Goal: Task Accomplishment & Management: Complete application form

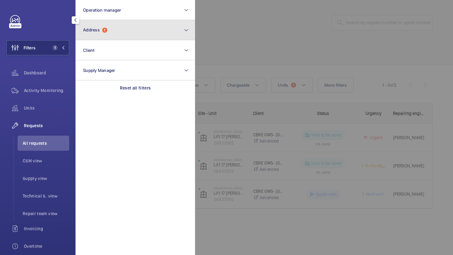
click at [114, 38] on button "Address 1" at bounding box center [134, 30] width 119 height 20
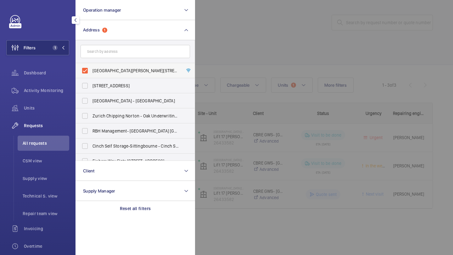
click at [103, 67] on label "[GEOGRAPHIC_DATA][PERSON_NAME][STREET_ADDRESS]" at bounding box center [130, 70] width 109 height 15
click at [91, 67] on input "[GEOGRAPHIC_DATA][PERSON_NAME][STREET_ADDRESS]" at bounding box center [85, 70] width 13 height 13
checkbox input "false"
click at [235, 47] on div at bounding box center [421, 127] width 453 height 255
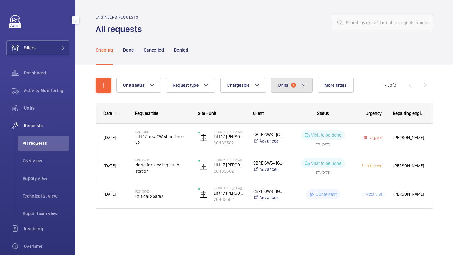
click at [294, 79] on button "Units 1" at bounding box center [291, 85] width 41 height 15
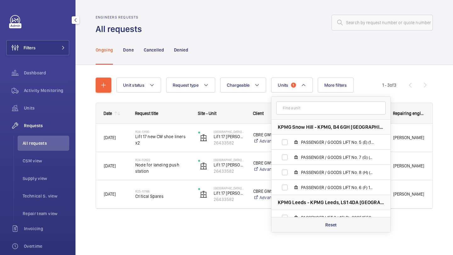
click at [344, 230] on div "Reset" at bounding box center [330, 224] width 119 height 15
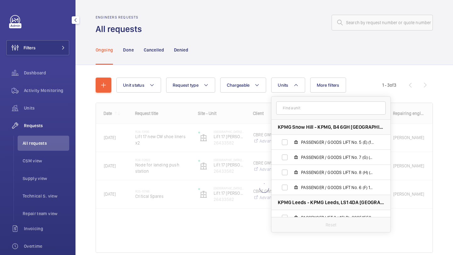
click at [266, 82] on div "Unit status Request type Chargeable Units KPMG Snow Hill - KPMG, B4 6GH BIRMING…" at bounding box center [249, 85] width 266 height 15
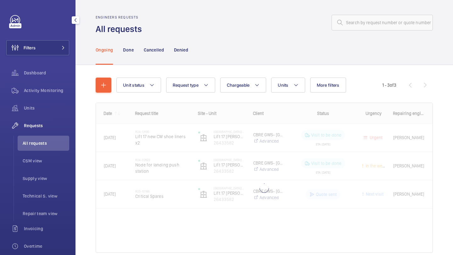
click at [54, 38] on div "Filters Dashboard Activity Monitoring Units Requests All requests CSM view Supp…" at bounding box center [37, 171] width 63 height 312
click at [55, 40] on button "Filters" at bounding box center [37, 47] width 63 height 15
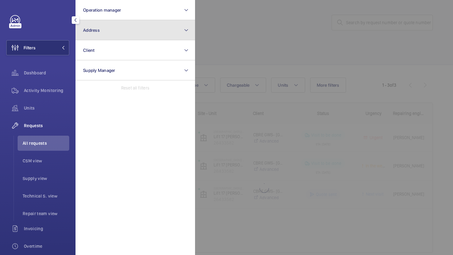
click at [102, 34] on button "Address" at bounding box center [134, 30] width 119 height 20
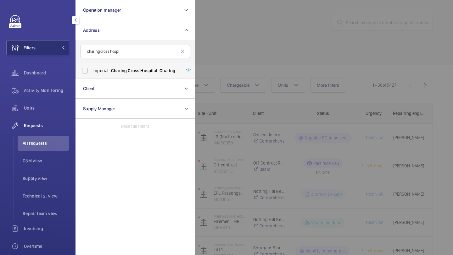
type input "charing cross hospi"
click at [99, 71] on span "Imperial - Charing Cross Hospi tal - [GEOGRAPHIC_DATA]" at bounding box center [135, 71] width 86 height 6
click at [91, 71] on input "Imperial - Charing Cross Hospi tal - [GEOGRAPHIC_DATA]" at bounding box center [85, 70] width 13 height 13
checkbox input "true"
click at [219, 45] on div at bounding box center [421, 127] width 453 height 255
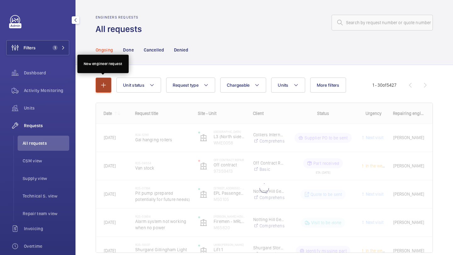
click at [100, 88] on mat-icon "button" at bounding box center [104, 85] width 8 height 8
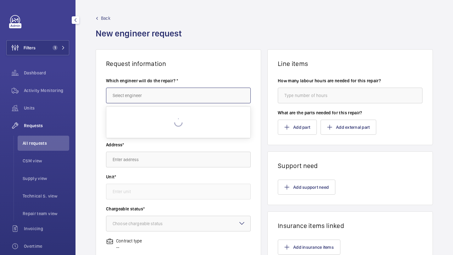
click at [141, 95] on input "text" at bounding box center [178, 96] width 145 height 16
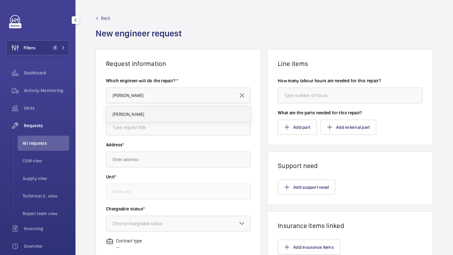
click at [138, 113] on mat-option "[PERSON_NAME]" at bounding box center [178, 114] width 144 height 15
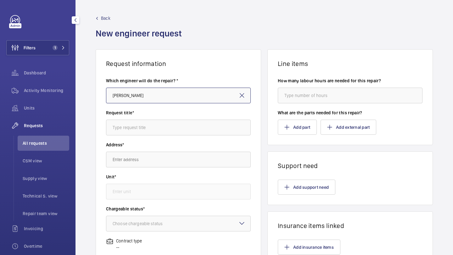
type input "[PERSON_NAME]"
click at [145, 136] on div "Request title*" at bounding box center [178, 126] width 145 height 32
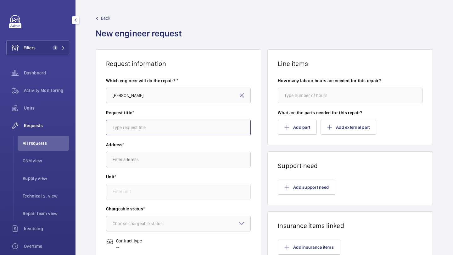
click at [149, 129] on input "text" at bounding box center [178, 128] width 145 height 16
click at [157, 125] on input "text" at bounding box center [178, 128] width 145 height 16
type input "GAL door equipment overhaul"
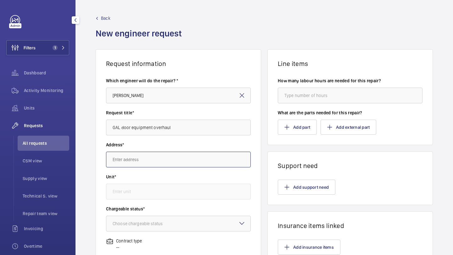
click at [160, 159] on input "text" at bounding box center [178, 160] width 145 height 16
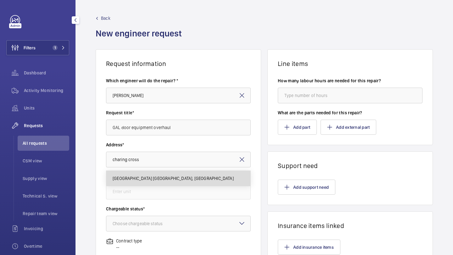
click at [163, 179] on span "[GEOGRAPHIC_DATA] [GEOGRAPHIC_DATA], [GEOGRAPHIC_DATA]" at bounding box center [173, 178] width 121 height 6
type input "[GEOGRAPHIC_DATA] [GEOGRAPHIC_DATA], [GEOGRAPHIC_DATA]"
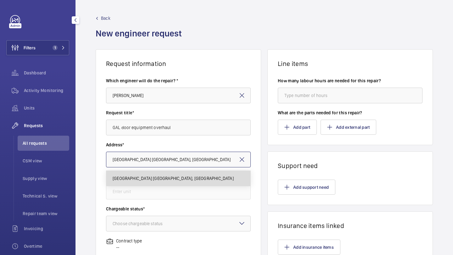
scroll to position [0, 15]
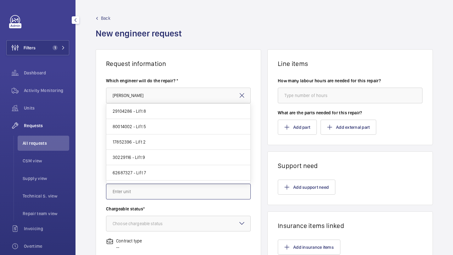
click at [169, 191] on input "text" at bounding box center [178, 192] width 145 height 16
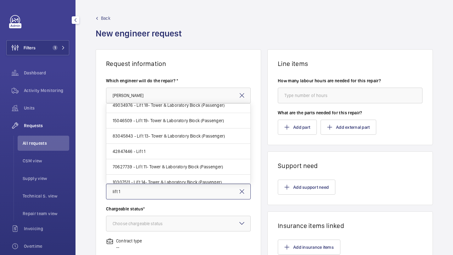
scroll to position [58, 0]
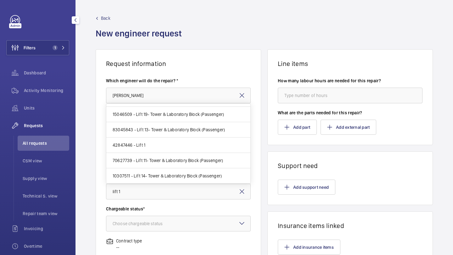
click at [168, 147] on mat-option "42847446 - Lift 1" at bounding box center [178, 145] width 144 height 15
type input "42847446 - Lift 1"
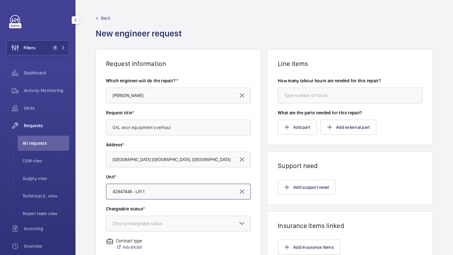
scroll to position [44, 0]
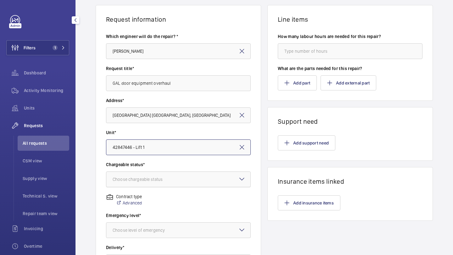
click at [198, 180] on div at bounding box center [178, 179] width 144 height 15
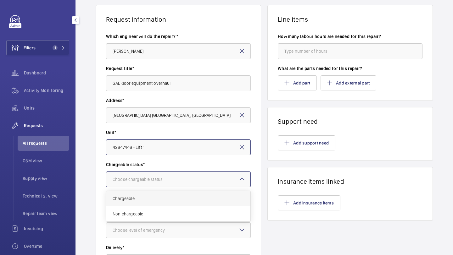
click at [164, 203] on div "Chargeable" at bounding box center [178, 198] width 144 height 15
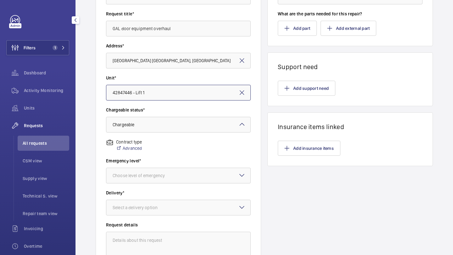
scroll to position [122, 0]
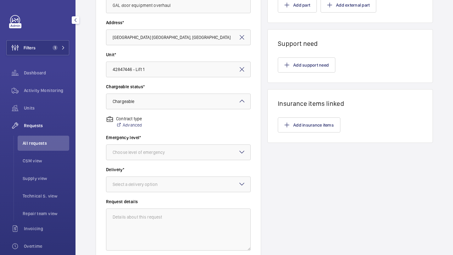
click at [172, 162] on div "Emergency level* Choose level of emergency" at bounding box center [178, 151] width 145 height 32
click at [175, 149] on div "Choose level of emergency" at bounding box center [147, 152] width 68 height 6
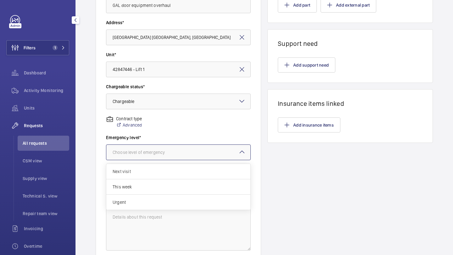
click at [165, 175] on div "Next visit" at bounding box center [178, 171] width 144 height 15
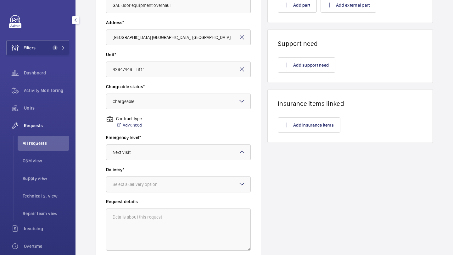
click at [163, 185] on div "Select a delivery option" at bounding box center [143, 184] width 61 height 6
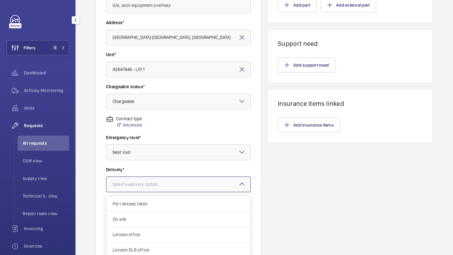
click at [180, 130] on div "Contract type Advanced" at bounding box center [178, 125] width 145 height 19
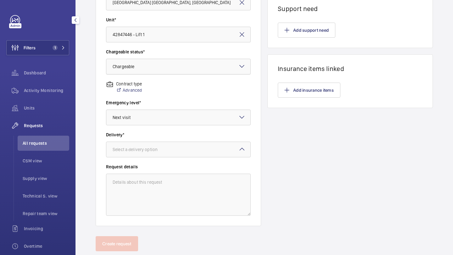
scroll to position [159, 0]
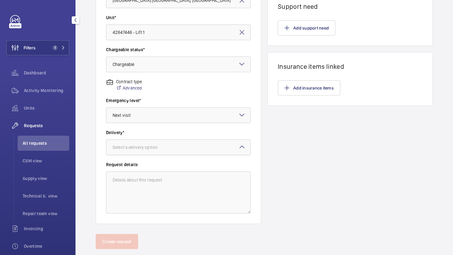
click at [162, 151] on div at bounding box center [178, 147] width 144 height 15
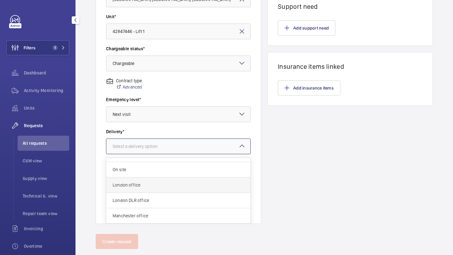
scroll to position [9, 0]
click at [162, 186] on span "London office" at bounding box center [178, 188] width 131 height 6
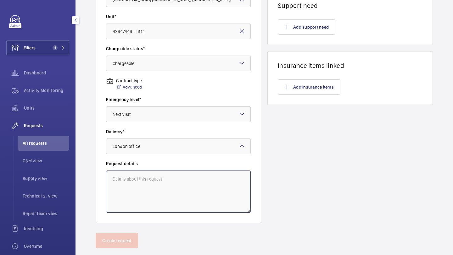
click at [153, 188] on textarea at bounding box center [178, 192] width 145 height 42
click at [150, 199] on textarea "Carry out GAL door overhaul to include: Rollers. GAL door board. GAL door motor." at bounding box center [178, 192] width 145 height 42
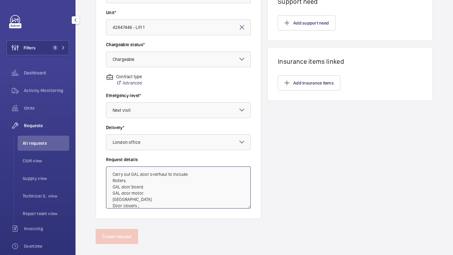
scroll to position [7, 0]
click at [144, 200] on textarea "Carry out GAL door overhaul to include: Rollers. GAL door board. GAL door motor…" at bounding box center [178, 188] width 145 height 42
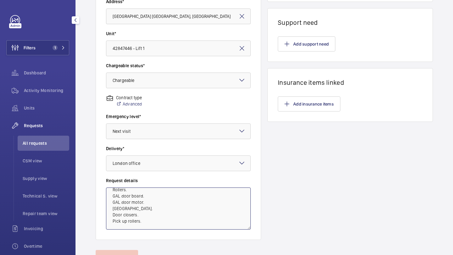
scroll to position [141, 0]
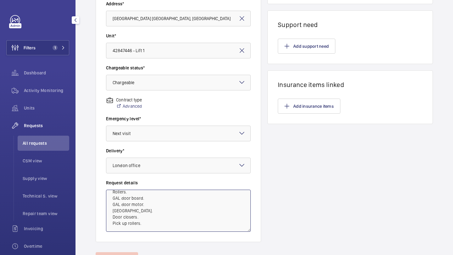
click at [149, 215] on textarea "Carry out GAL door overhaul to include: Rollers. GAL door board. GAL door motor…" at bounding box center [178, 211] width 145 height 42
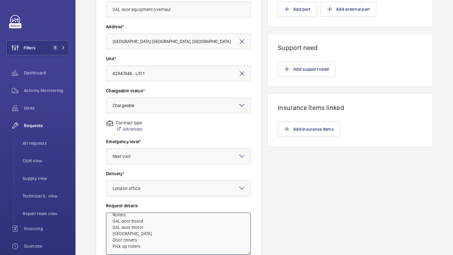
click at [155, 220] on textarea "Carry out GAL door overhaul to include: Rollers. GAL door board. GAL door motor…" at bounding box center [178, 234] width 145 height 42
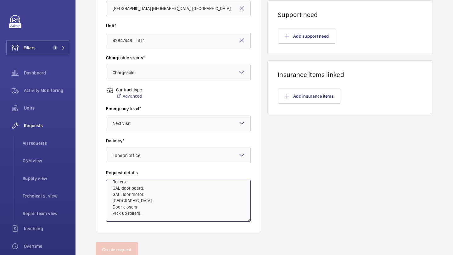
scroll to position [152, 0]
click at [154, 213] on textarea "Carry out GAL door overhaul to include: Rollers. GAL door board. GAL door motor…" at bounding box center [178, 200] width 145 height 42
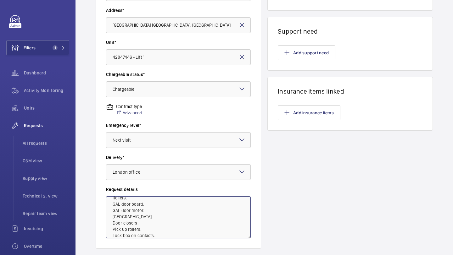
scroll to position [132, 0]
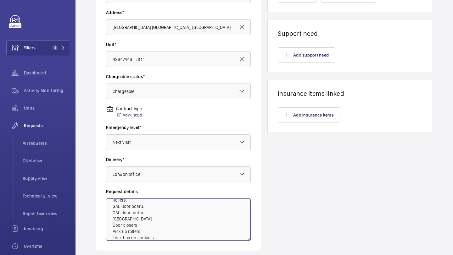
drag, startPoint x: 163, startPoint y: 224, endPoint x: 113, endPoint y: 171, distance: 72.3
click at [113, 171] on wm-front-card-body "Which engineer will do the repair? * [PERSON_NAME] Request title* GAL door equi…" at bounding box center [178, 93] width 165 height 316
click at [151, 213] on textarea "Carry out GAL door overhaul to include: Rollers. GAL door board. GAL door motor…" at bounding box center [178, 220] width 145 height 42
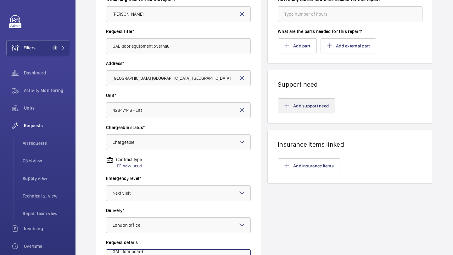
scroll to position [38, 0]
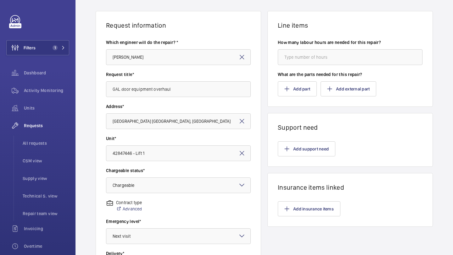
type textarea "Carry out GAL door overhaul to include: Rollers. GAL door board. GAL door motor…"
click at [320, 56] on input "number" at bounding box center [350, 57] width 145 height 16
type input "16"
click at [302, 94] on button "Add part" at bounding box center [297, 88] width 39 height 15
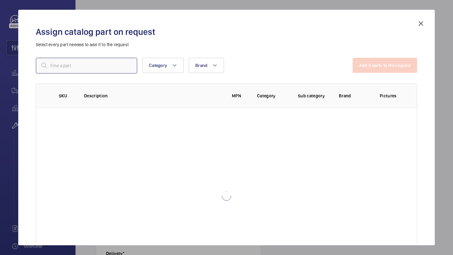
click at [81, 65] on input "text" at bounding box center [86, 66] width 101 height 16
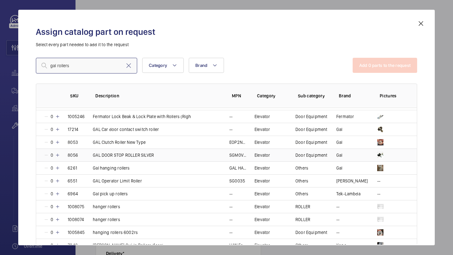
scroll to position [37, 0]
click at [53, 167] on p "0" at bounding box center [52, 168] width 6 height 6
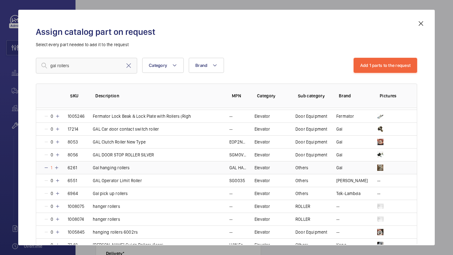
click at [53, 167] on p "1" at bounding box center [51, 168] width 5 height 6
click at [100, 67] on input "gal rollers" at bounding box center [86, 66] width 101 height 16
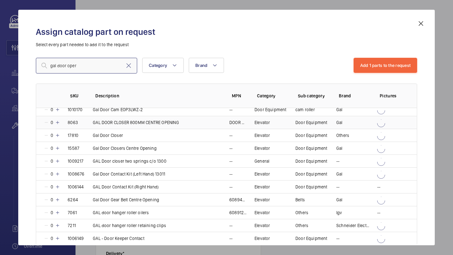
scroll to position [0, 0]
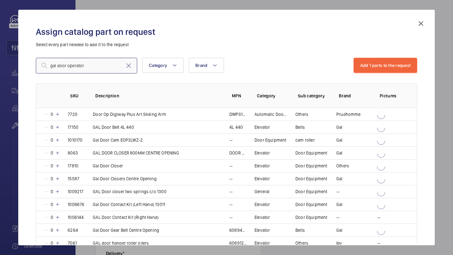
click at [97, 67] on input "gal door operator" at bounding box center [86, 66] width 101 height 16
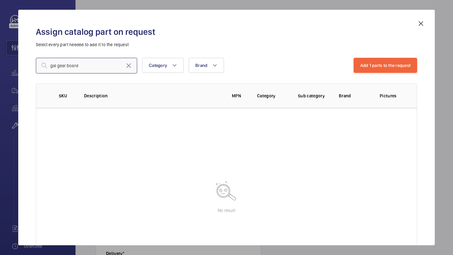
click at [93, 69] on input "gal gear board" at bounding box center [86, 66] width 101 height 16
type input "g"
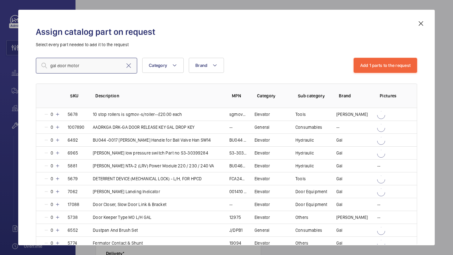
type input "gal door motor"
drag, startPoint x: 424, startPoint y: 20, endPoint x: 368, endPoint y: 38, distance: 59.7
click at [368, 38] on div "Assign catalog part on request Select every part needed to add it to the reques…" at bounding box center [226, 128] width 416 height 236
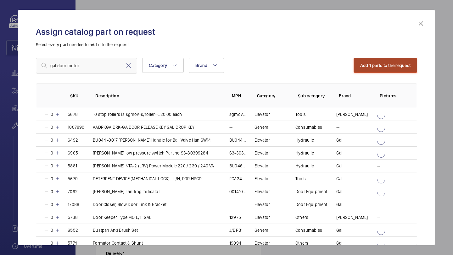
click at [377, 65] on button "Add 1 parts to the request" at bounding box center [385, 65] width 64 height 15
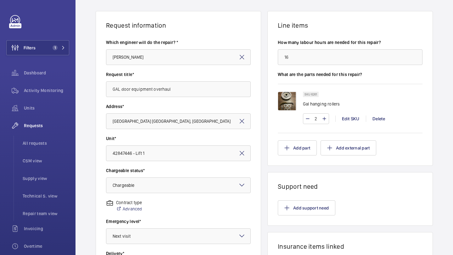
click at [318, 120] on input "2" at bounding box center [316, 119] width 12 height 10
type input "100"
click at [374, 98] on div "SKU 6261 Gal hanging rollers" at bounding box center [362, 101] width 119 height 19
click at [307, 147] on button "Add part" at bounding box center [297, 148] width 39 height 15
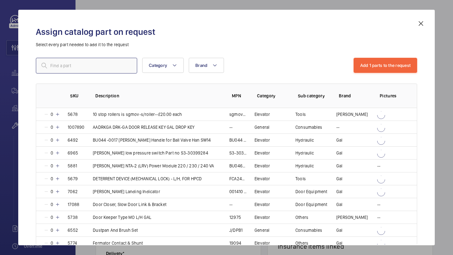
click at [85, 65] on input "text" at bounding box center [86, 66] width 101 height 16
click at [420, 20] on mat-icon at bounding box center [421, 24] width 8 height 8
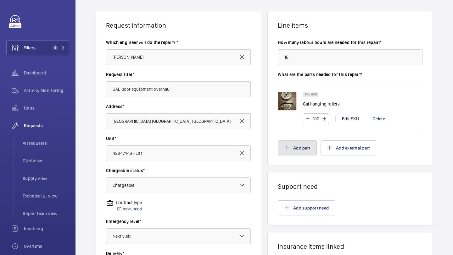
click at [304, 147] on button "Add part" at bounding box center [297, 148] width 39 height 15
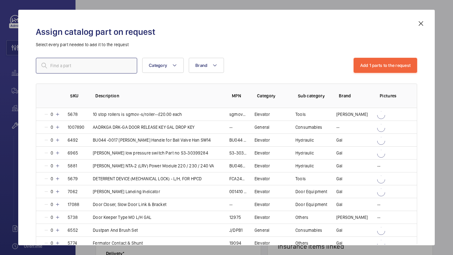
click at [107, 70] on input "text" at bounding box center [86, 66] width 101 height 16
type input "gal door gear"
click at [424, 17] on div "Assign catalog part on request Select every part needed to add it to the reques…" at bounding box center [226, 128] width 416 height 236
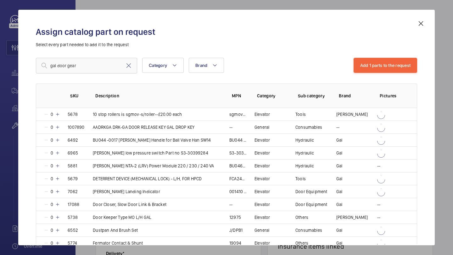
click at [423, 20] on mat-icon at bounding box center [421, 24] width 8 height 8
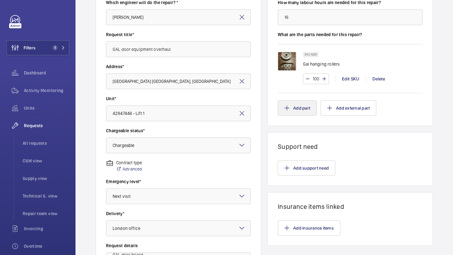
scroll to position [104, 0]
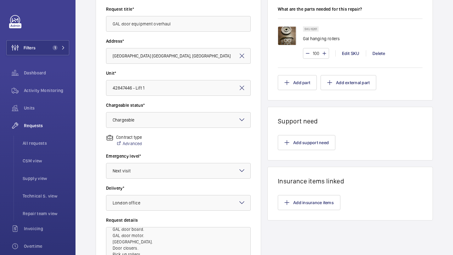
click at [297, 135] on wm-front-card-body "Add support need" at bounding box center [350, 142] width 165 height 35
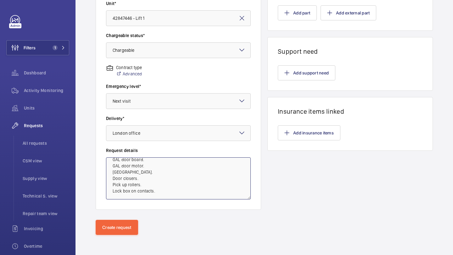
click at [167, 187] on textarea "Carry out GAL door overhaul to include: Rollers. GAL door board. GAL door motor…" at bounding box center [178, 179] width 145 height 42
drag, startPoint x: 166, startPoint y: 187, endPoint x: 94, endPoint y: 122, distance: 97.3
click at [94, 122] on div "Request information Which engineer will do the repair? * [PERSON_NAME] Request …" at bounding box center [263, 48] width 377 height 344
drag, startPoint x: 112, startPoint y: 166, endPoint x: 176, endPoint y: 189, distance: 68.3
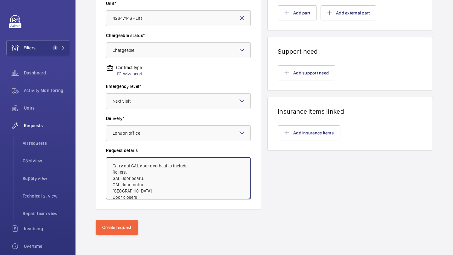
click at [176, 189] on textarea "Carry out GAL door overhaul to include: Rollers. GAL door board. GAL door motor…" at bounding box center [178, 179] width 145 height 42
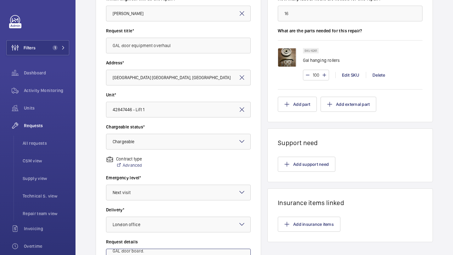
scroll to position [68, 0]
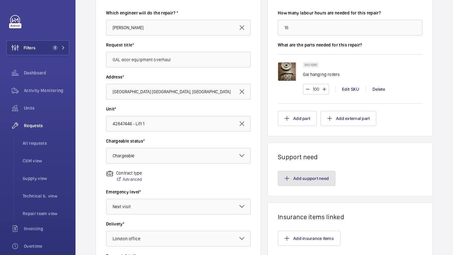
click at [308, 184] on button "Add support need" at bounding box center [307, 178] width 58 height 15
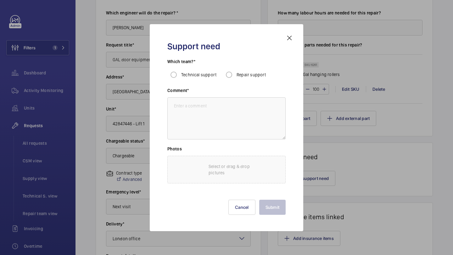
click at [232, 86] on div "Which team?* Technical support Repair support" at bounding box center [226, 72] width 118 height 29
click at [231, 77] on input "Repair support" at bounding box center [229, 75] width 13 height 13
radio input "true"
click at [213, 120] on textarea at bounding box center [226, 118] width 118 height 42
paste textarea "Carry out GAL door overhaul to include: Rollers. GAL door board. GAL door motor…"
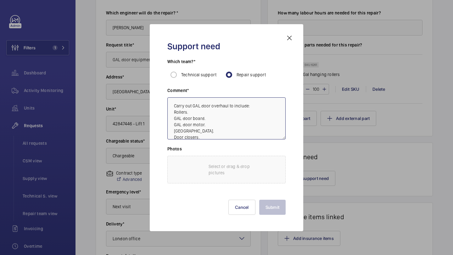
scroll to position [26, 0]
type textarea "Carry out GAL door overhaul to include: Rollers. GAL door board. GAL door motor…"
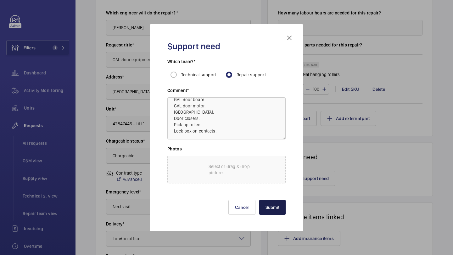
click at [267, 209] on button "Submit" at bounding box center [272, 207] width 27 height 15
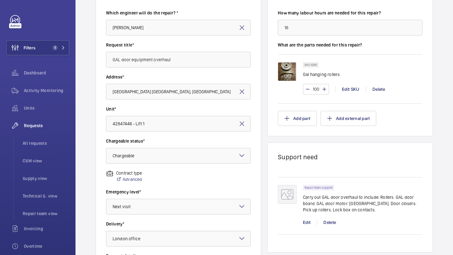
scroll to position [174, 0]
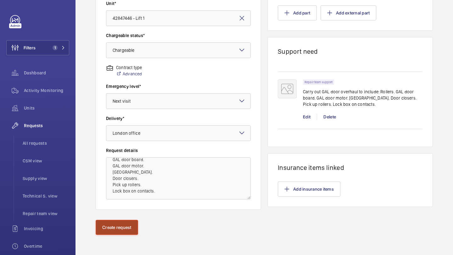
click at [122, 230] on button "Create request" at bounding box center [117, 227] width 42 height 15
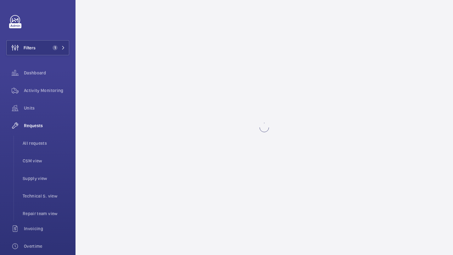
scroll to position [0, 0]
